Goal: Information Seeking & Learning: Check status

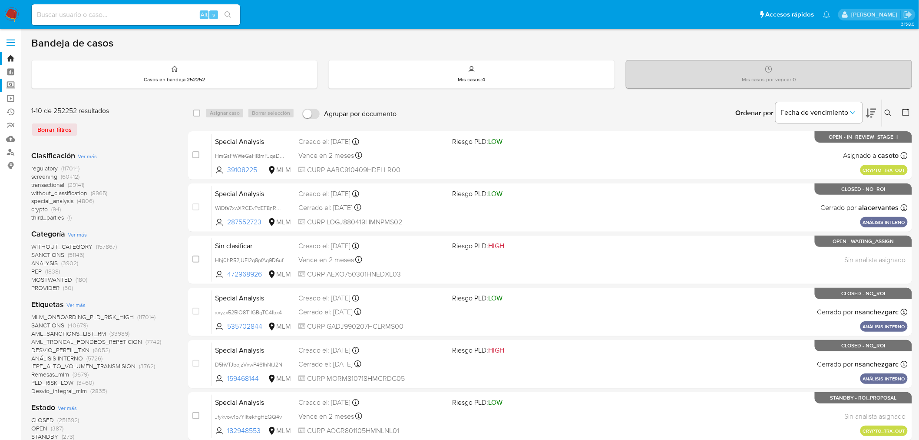
drag, startPoint x: 7, startPoint y: 85, endPoint x: 13, endPoint y: 89, distance: 7.7
click at [7, 85] on label "Screening" at bounding box center [51, 85] width 103 height 13
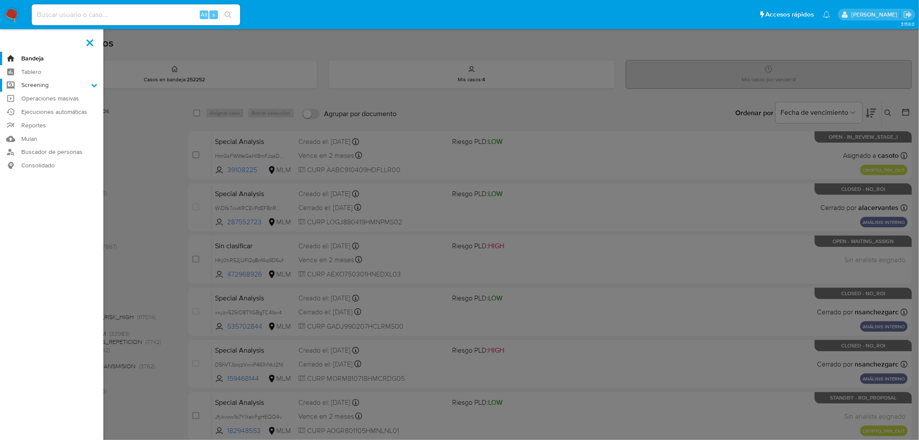
click at [0, 0] on input "Screening" at bounding box center [0, 0] width 0 height 0
click at [35, 122] on link "Herramientas" at bounding box center [51, 119] width 103 height 11
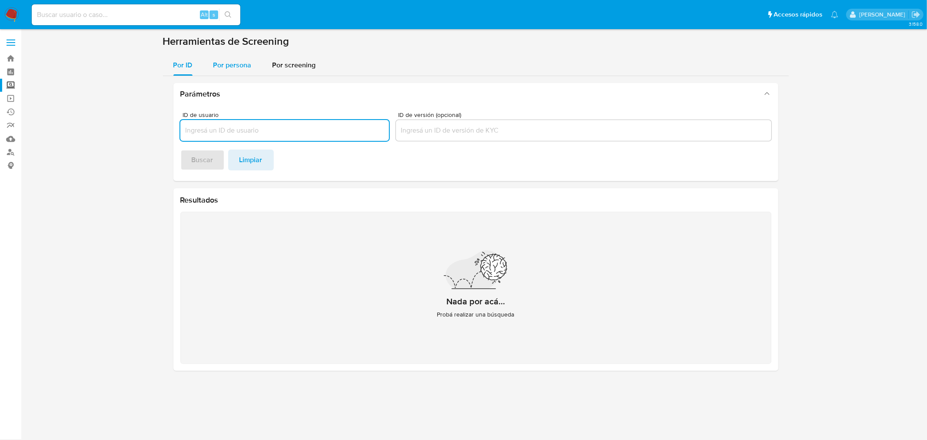
click at [241, 75] on div "Por persona" at bounding box center [232, 65] width 38 height 21
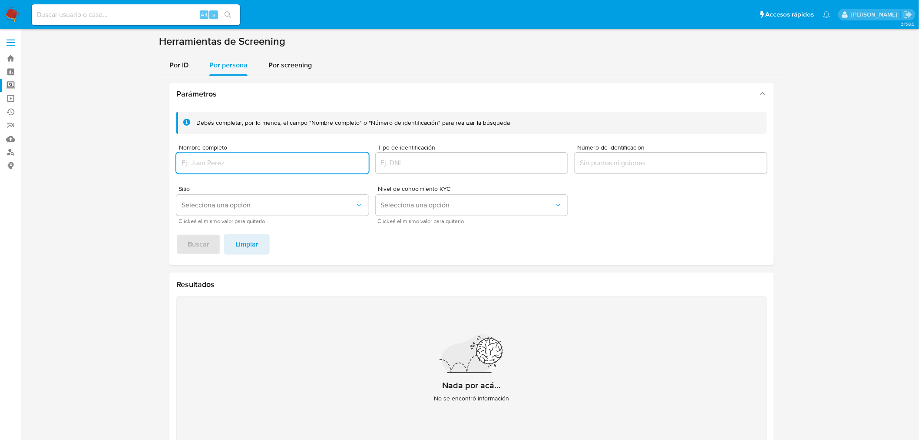
click at [251, 168] on input "Nombre completo" at bounding box center [272, 162] width 192 height 11
click at [214, 164] on input "Manuel Cárdenas Garza" at bounding box center [272, 162] width 192 height 11
type input "Manuel Cardenas Garza"
click at [201, 242] on span "Buscar" at bounding box center [199, 244] width 22 height 19
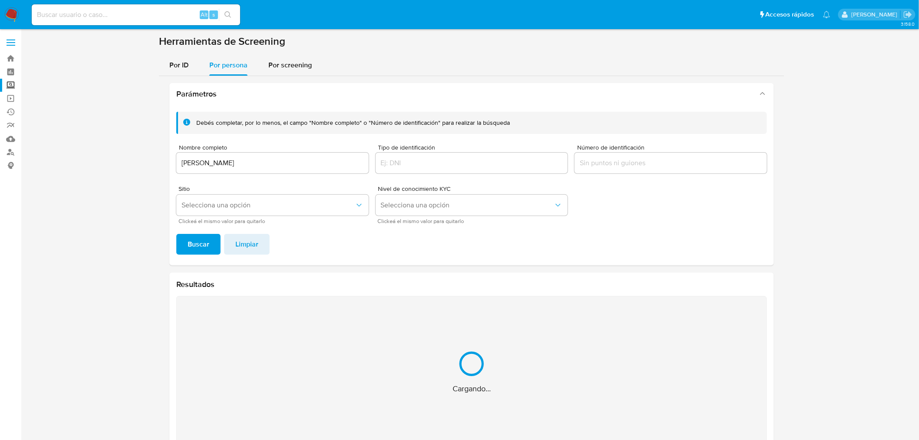
scroll to position [59, 0]
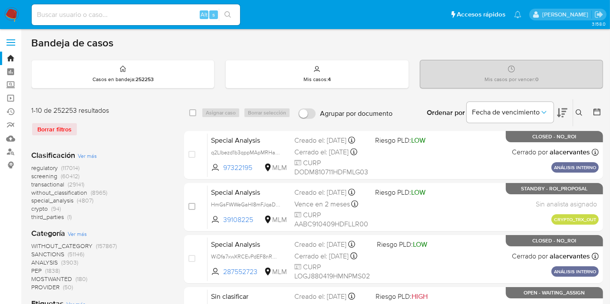
click at [144, 7] on div "Alt s" at bounding box center [136, 14] width 208 height 21
click at [146, 13] on input at bounding box center [136, 14] width 208 height 11
paste input "1556767189"
type input "1556767189"
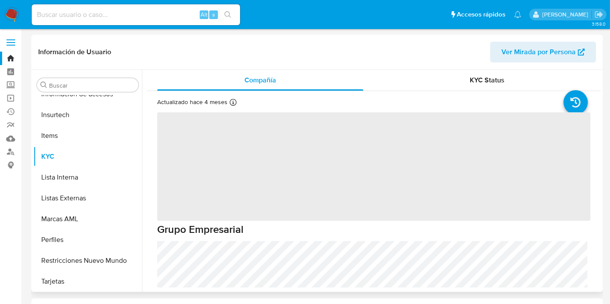
scroll to position [367, 0]
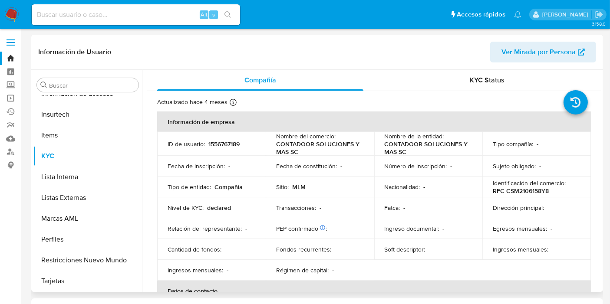
select select "10"
drag, startPoint x: 313, startPoint y: 149, endPoint x: 267, endPoint y: 146, distance: 46.1
click at [267, 146] on td "Nombre del comercio : CONTADOOR SOLUCIONES Y MAS SC" at bounding box center [320, 143] width 109 height 23
copy p "CONTADOOR SOLUCIONES Y MAS SC"
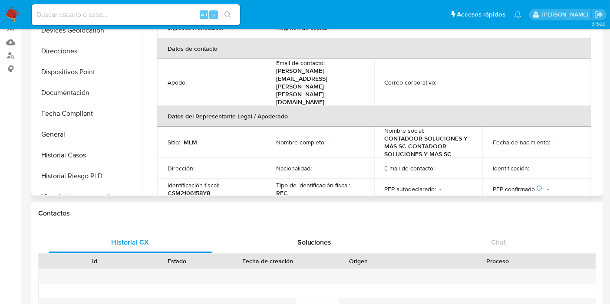
scroll to position [193, 0]
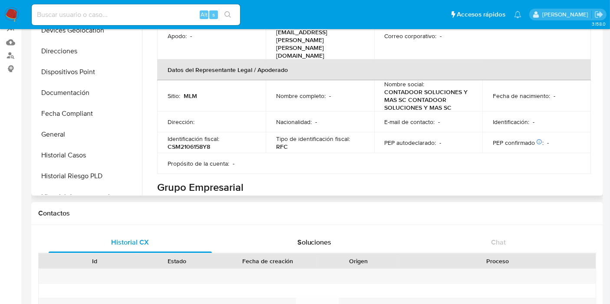
click at [189, 143] on p "CSM2106158Y8" at bounding box center [189, 147] width 43 height 8
click at [192, 143] on p "CSM2106158Y8" at bounding box center [189, 147] width 43 height 8
click at [196, 143] on p "CSM2106158Y8" at bounding box center [189, 147] width 43 height 8
copy p "CSM2106158Y8"
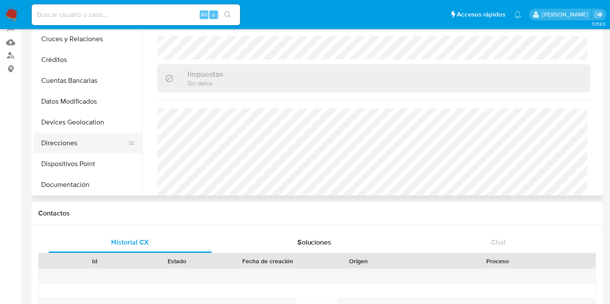
scroll to position [48, 0]
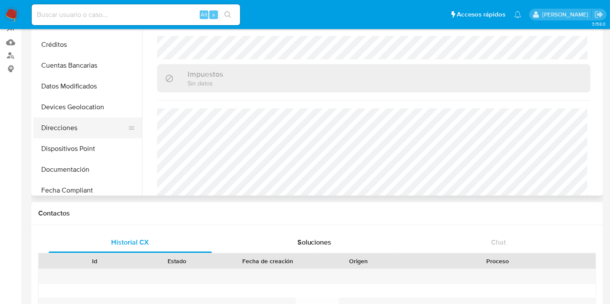
click at [62, 132] on button "Direcciones" at bounding box center [84, 128] width 102 height 21
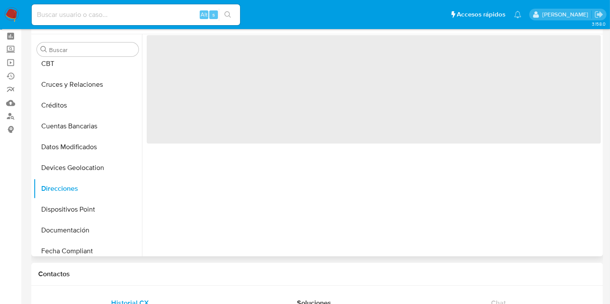
scroll to position [0, 0]
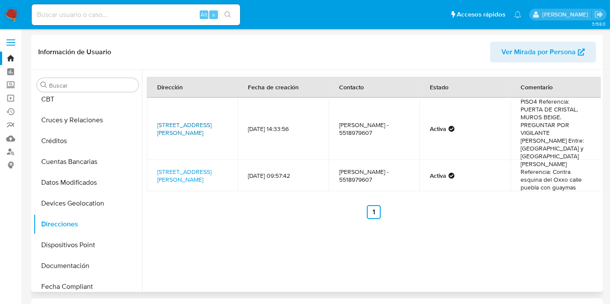
drag, startPoint x: 183, startPoint y: 138, endPoint x: 159, endPoint y: 114, distance: 34.1
click at [159, 114] on td "Av Sonora 27, Cuauhtémoc, Distrito Federal, 06700, Mexico 27" at bounding box center [192, 129] width 91 height 63
copy link "Av Sonora 27, Cuauhtémoc, Distrito Federal, 06700, Mexico 27"
drag, startPoint x: 179, startPoint y: 183, endPoint x: 159, endPoint y: 157, distance: 33.1
click at [159, 160] on td "Calle Guaymas 33, Cuauhtémoc, Distrito Federal, 06700, Mexico 33" at bounding box center [192, 175] width 91 height 31
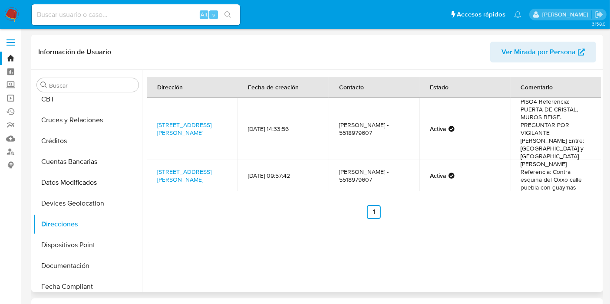
copy link "Calle Guaymas 33, Cuauhtémoc, Distrito Federal, 06700, Mexico 33"
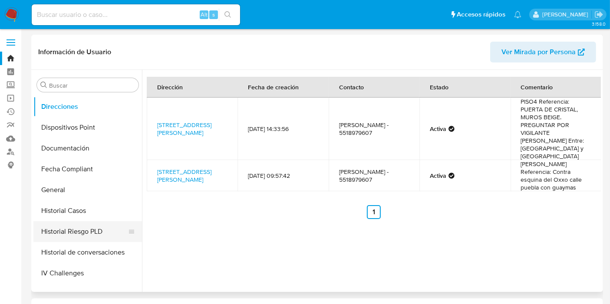
scroll to position [145, 0]
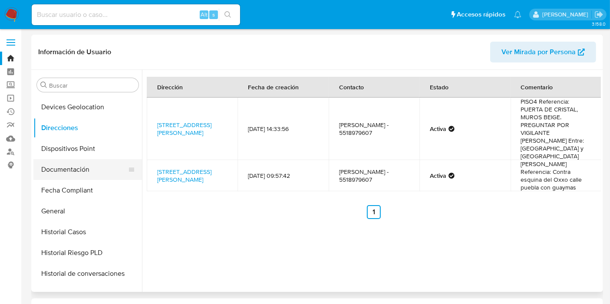
click at [74, 173] on button "Documentación" at bounding box center [84, 169] width 102 height 21
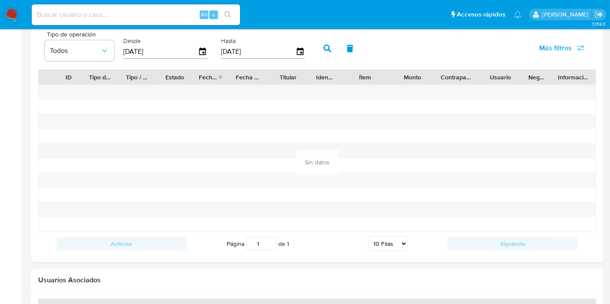
scroll to position [705, 0]
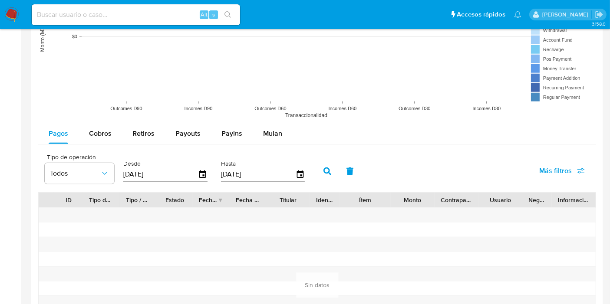
click at [92, 17] on input at bounding box center [136, 14] width 208 height 11
paste input "276622110"
type input "276622110"
click at [225, 15] on icon "search-icon" at bounding box center [228, 14] width 7 height 7
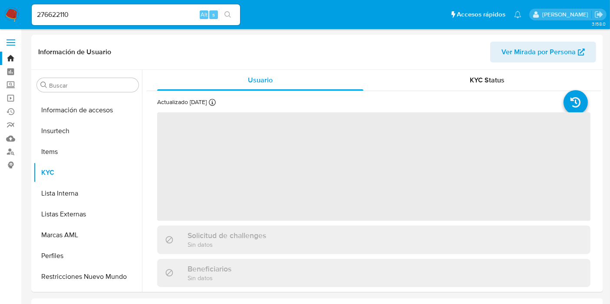
scroll to position [367, 0]
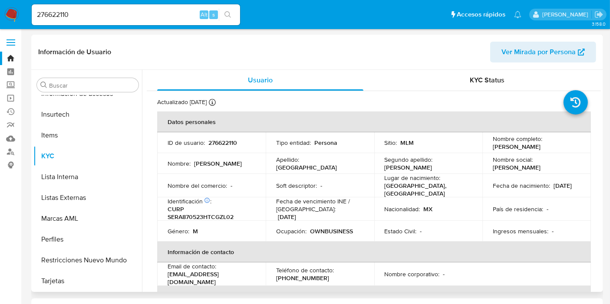
select select "10"
drag, startPoint x: 576, startPoint y: 148, endPoint x: 486, endPoint y: 146, distance: 90.8
click at [486, 146] on td "Nombre completo : Alberto Enrique Segovia Ruiz" at bounding box center [537, 142] width 109 height 21
copy p "Alberto Enrique Segovia Ruiz"
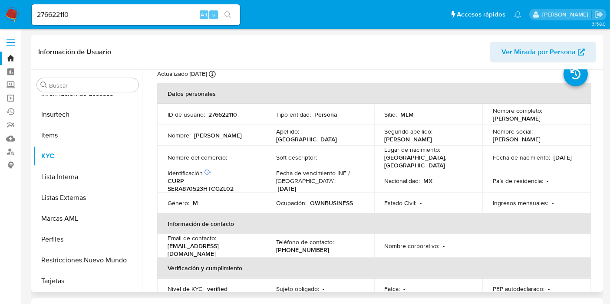
scroll to position [48, 0]
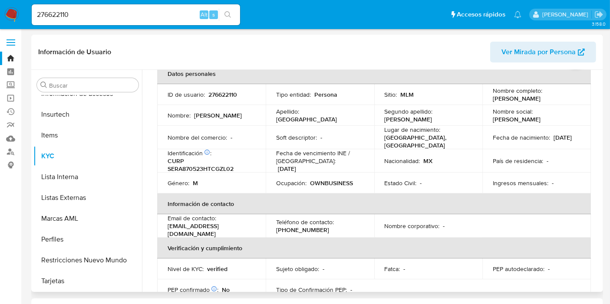
click at [199, 166] on p "CURP SERA870523HTCGZL02" at bounding box center [210, 165] width 84 height 16
copy p "SERA870523HTCGZL02"
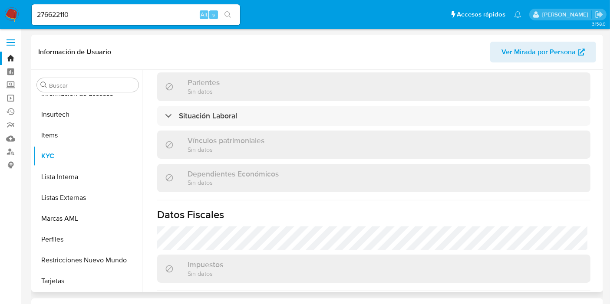
scroll to position [434, 0]
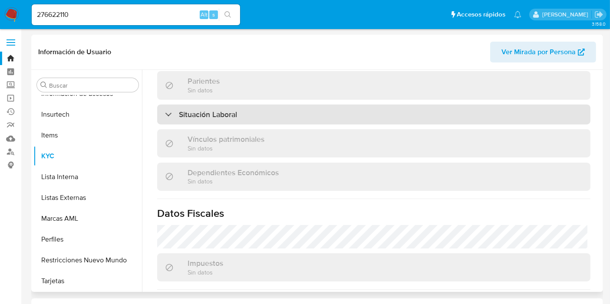
click at [218, 110] on h3 "Situación Laboral" at bounding box center [208, 115] width 58 height 10
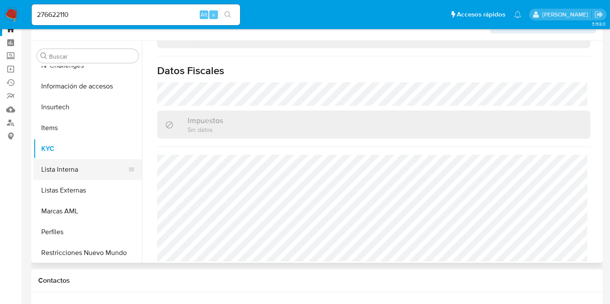
scroll to position [367, 0]
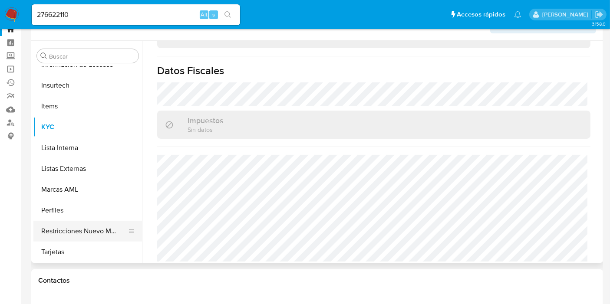
click at [75, 230] on button "Restricciones Nuevo Mundo" at bounding box center [84, 231] width 102 height 21
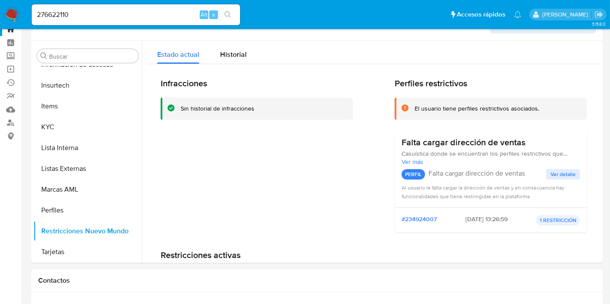
click at [119, 19] on input "276622110" at bounding box center [136, 14] width 208 height 11
paste input "631561811"
type input "2631561811"
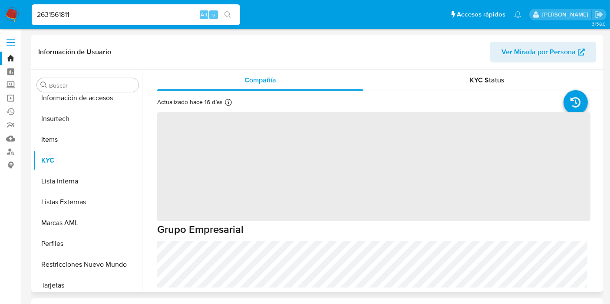
scroll to position [367, 0]
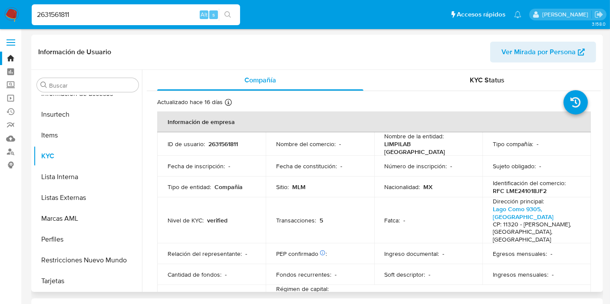
select select "10"
drag, startPoint x: 443, startPoint y: 146, endPoint x: 377, endPoint y: 149, distance: 65.2
click at [377, 149] on td "Nombre de la entidad : LIMPILAB MEXICO" at bounding box center [428, 143] width 109 height 23
copy p "LIMPILAB MEXICO"
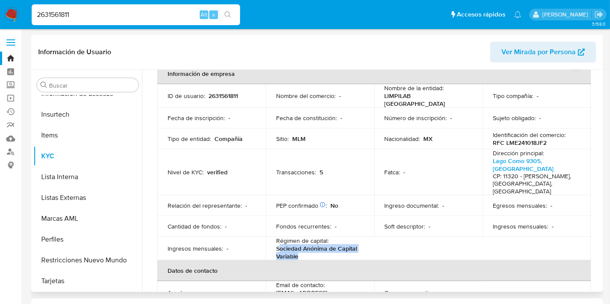
drag, startPoint x: 316, startPoint y: 238, endPoint x: 278, endPoint y: 233, distance: 38.1
click at [278, 245] on p "Sociedad Anónima de Capital Variable" at bounding box center [318, 253] width 84 height 16
click at [518, 143] on p "RFC LME241018JF2" at bounding box center [520, 143] width 54 height 8
copy p "LME241018JF2"
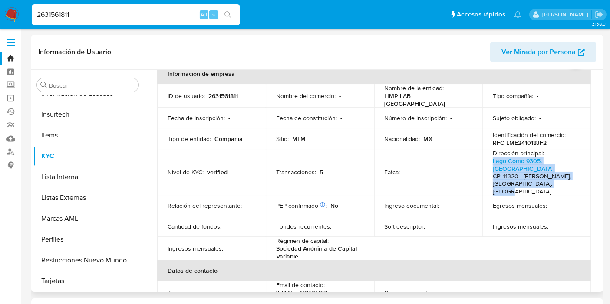
drag, startPoint x: 566, startPoint y: 173, endPoint x: 487, endPoint y: 159, distance: 80.0
click at [487, 159] on td "Dirección principal : Lago Como 9305, Anahuac CP: 11320 - Miguel Hidalgo, Distr…" at bounding box center [537, 172] width 109 height 46
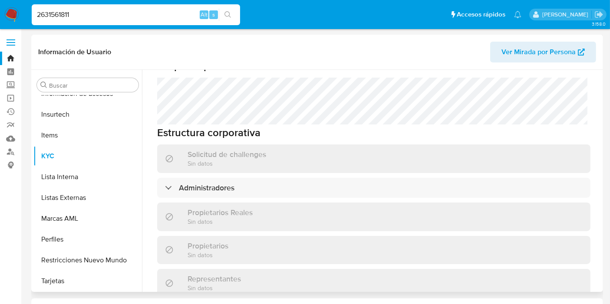
scroll to position [434, 0]
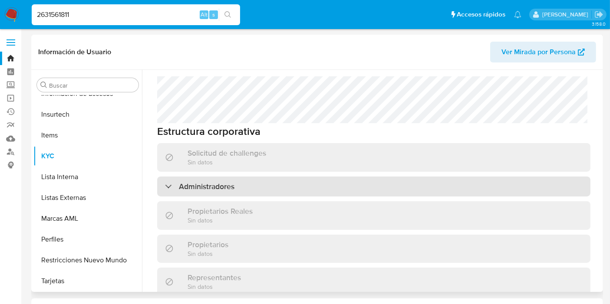
click at [231, 177] on div "Administradores" at bounding box center [374, 187] width 434 height 20
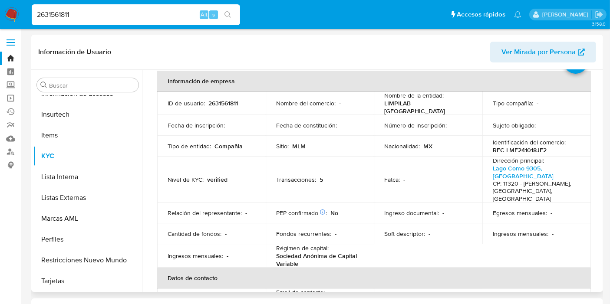
scroll to position [0, 0]
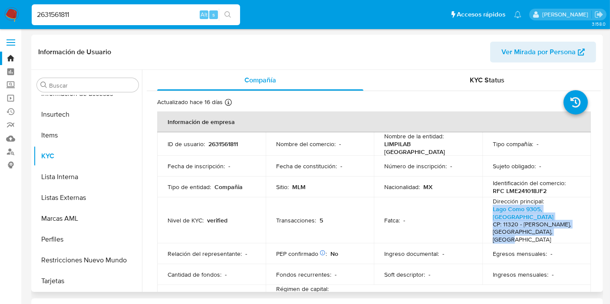
drag, startPoint x: 562, startPoint y: 222, endPoint x: 487, endPoint y: 205, distance: 76.5
click at [487, 205] on td "Dirección principal : Lago Como 9305, Anahuac CP: 11320 - Miguel Hidalgo, Distr…" at bounding box center [537, 221] width 109 height 46
copy p "Lago Como 9305, Anahuac CP: 11320 - Miguel Hidalgo, Distrito Federal, Mexico"
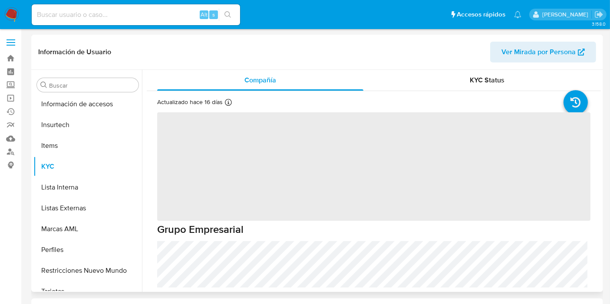
scroll to position [367, 0]
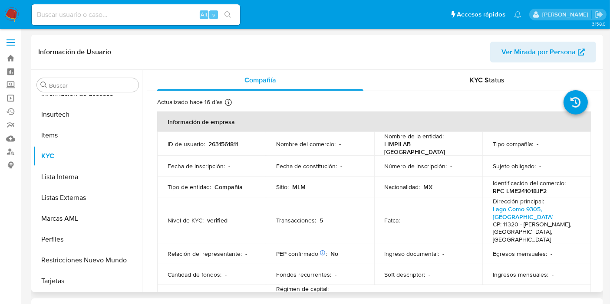
select select "10"
click at [112, 18] on input at bounding box center [136, 14] width 208 height 11
paste input "609389670"
type input "609389670"
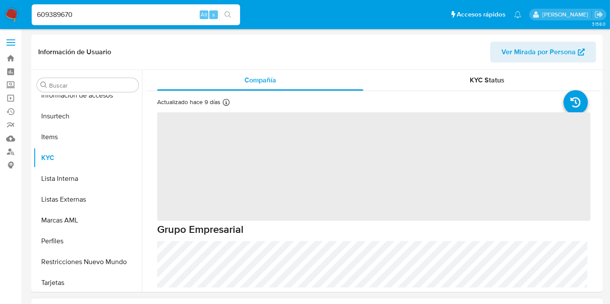
scroll to position [367, 0]
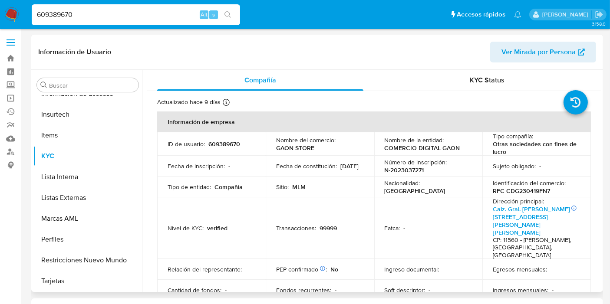
select select "10"
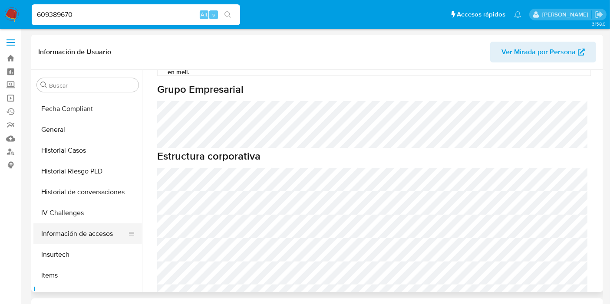
scroll to position [222, 0]
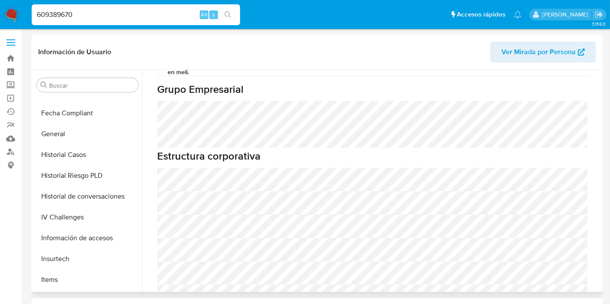
drag, startPoint x: 88, startPoint y: 156, endPoint x: 336, endPoint y: 175, distance: 249.2
click at [88, 155] on button "Historial Casos" at bounding box center [87, 155] width 109 height 21
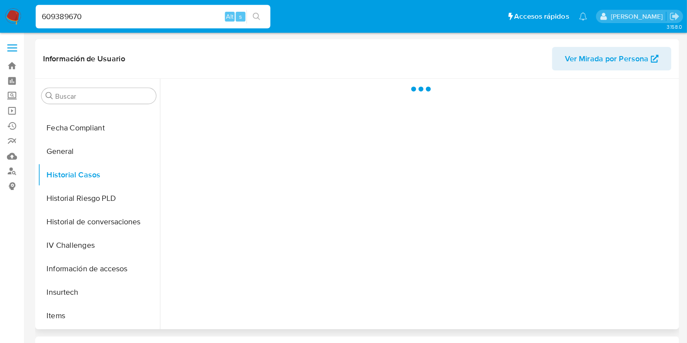
scroll to position [0, 0]
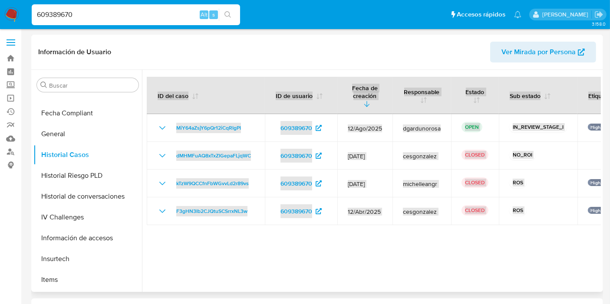
drag, startPoint x: 376, startPoint y: 298, endPoint x: 496, endPoint y: 286, distance: 120.0
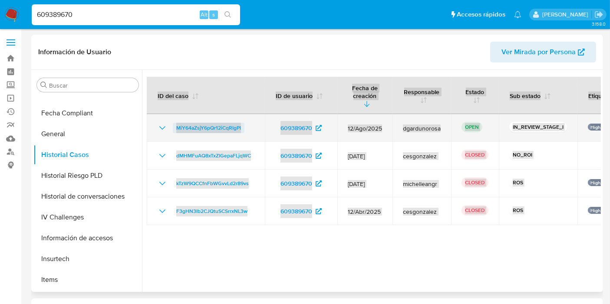
click at [221, 123] on span "MiY64aZsjY6pQr12iCqRIgPI" at bounding box center [208, 128] width 65 height 10
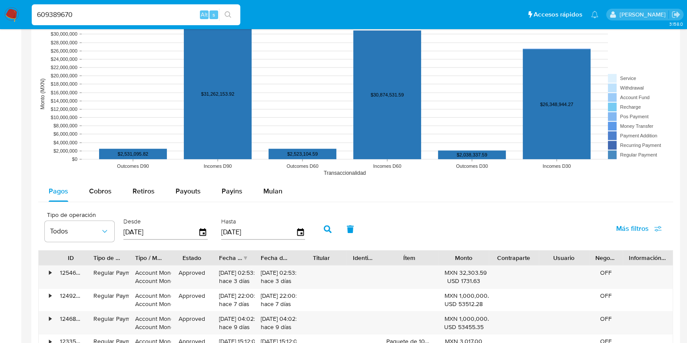
scroll to position [543, 0]
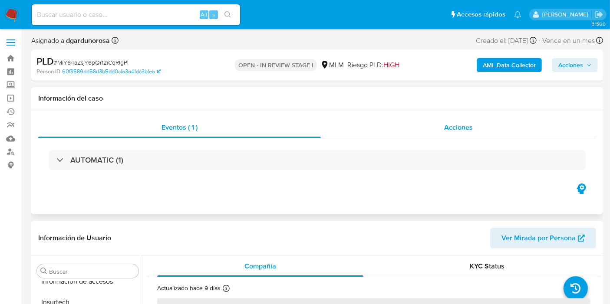
scroll to position [367, 0]
click at [457, 131] on span "Acciones" at bounding box center [458, 127] width 29 height 10
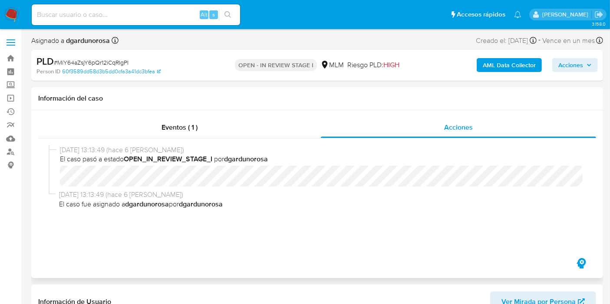
select select "10"
click at [245, 161] on b "dgardunorosa" at bounding box center [246, 159] width 44 height 10
drag, startPoint x: 245, startPoint y: 161, endPoint x: 251, endPoint y: 163, distance: 6.5
click at [245, 161] on b "dgardunorosa" at bounding box center [246, 159] width 44 height 10
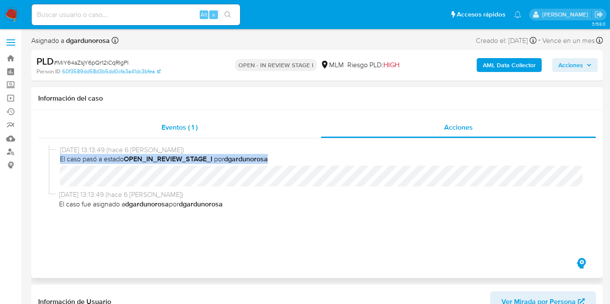
click at [156, 129] on div "Eventos ( 1 )" at bounding box center [179, 127] width 283 height 21
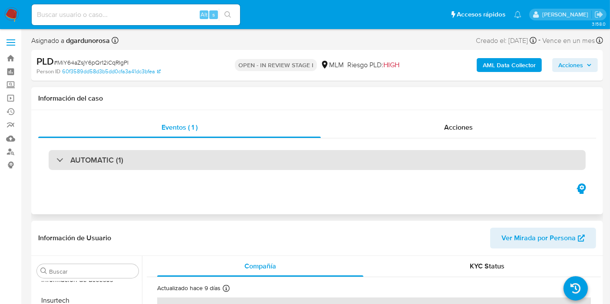
drag, startPoint x: 101, startPoint y: 154, endPoint x: 127, endPoint y: 166, distance: 29.2
click at [100, 153] on div "AUTOMATIC (1)" at bounding box center [317, 160] width 537 height 20
